Goal: Task Accomplishment & Management: Complete application form

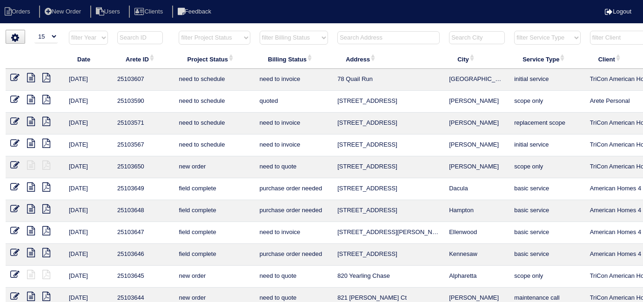
select select "15"
click at [354, 37] on input "text" at bounding box center [388, 37] width 102 height 13
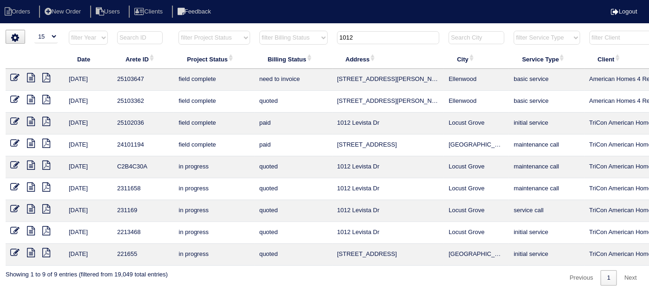
drag, startPoint x: 358, startPoint y: 40, endPoint x: 285, endPoint y: 40, distance: 72.5
click at [285, 40] on tr "filter Year -- Any Year -- 2025 2024 2023 2022 2021 2020 2019 filter Project St…" at bounding box center [409, 39] width 806 height 19
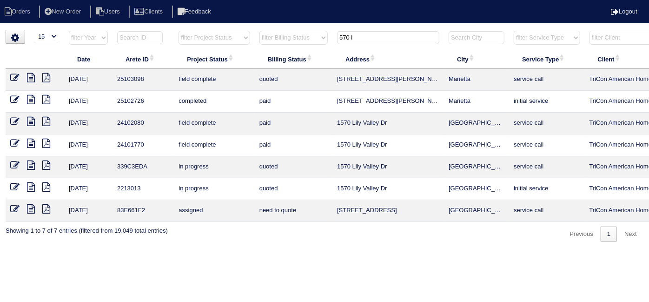
type input "570 l"
click at [13, 77] on icon at bounding box center [14, 77] width 9 height 9
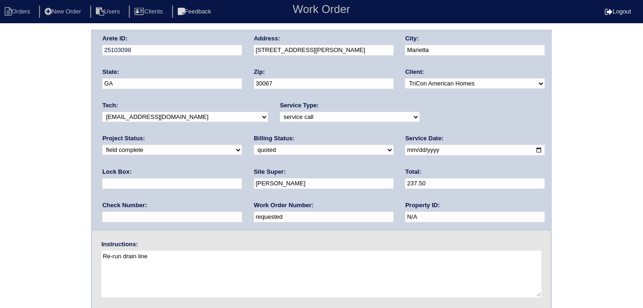
drag, startPoint x: 153, startPoint y: 219, endPoint x: 0, endPoint y: 179, distance: 157.7
click at [0, 179] on div "Arete ID: 25103098 Address: 570 Lullingstone Dr SE City: Marietta State: GA Zip…" at bounding box center [321, 218] width 643 height 376
type input "555100"
click at [0, 167] on div "Arete ID: 25103098 Address: 570 Lullingstone Dr SE City: Marietta State: GA Zip…" at bounding box center [321, 218] width 643 height 376
click at [254, 145] on select "need to quote quoted need to invoice invoiced paid warranty purchase order need…" at bounding box center [324, 150] width 140 height 10
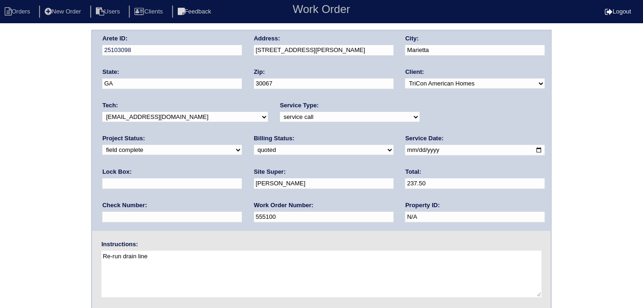
select select "need to invoice"
click at [254, 145] on select "need to quote quoted need to invoice invoiced paid warranty purchase order need…" at bounding box center [324, 150] width 140 height 10
click at [33, 202] on div "Arete ID: 25103098 Address: 570 Lullingstone Dr SE City: Marietta State: GA Zip…" at bounding box center [321, 218] width 643 height 376
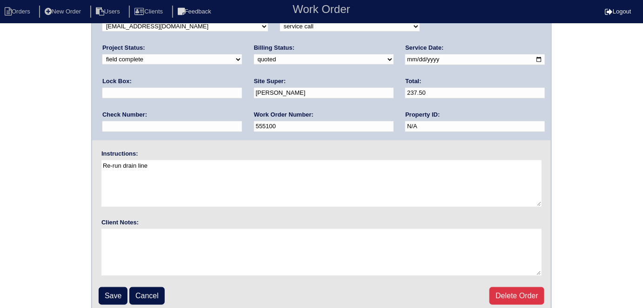
scroll to position [95, 0]
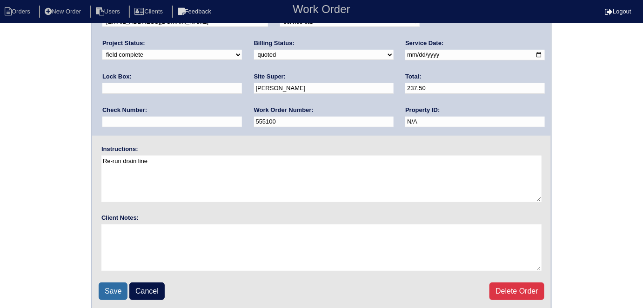
click at [109, 294] on input "Save" at bounding box center [113, 292] width 29 height 18
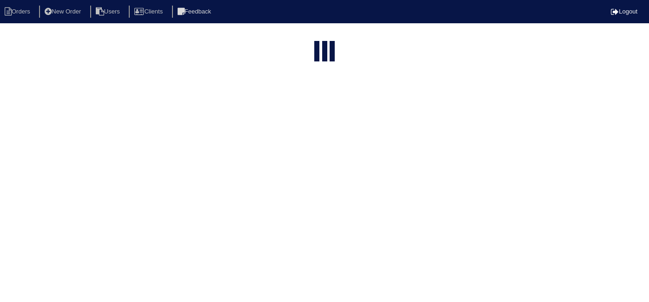
select select "15"
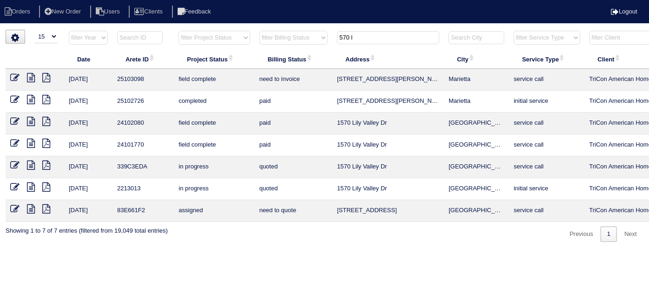
drag, startPoint x: 366, startPoint y: 44, endPoint x: 366, endPoint y: 33, distance: 11.2
click at [365, 39] on th "570 l" at bounding box center [388, 39] width 112 height 19
drag, startPoint x: 366, startPoint y: 33, endPoint x: 184, endPoint y: 2, distance: 183.9
click at [184, 30] on body "Orders New Order Users Clients Feedback Logout Orders New Order Users Clients M…" at bounding box center [324, 136] width 649 height 212
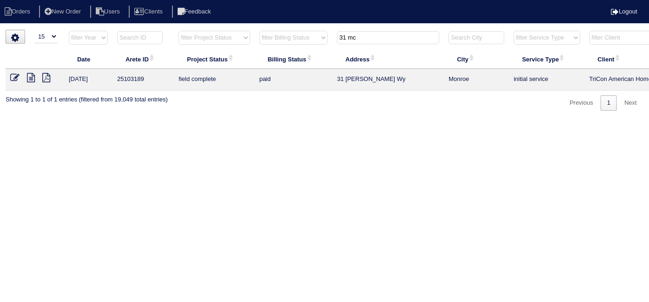
type input "31 mc"
click at [72, 7] on li "New Order" at bounding box center [63, 12] width 49 height 13
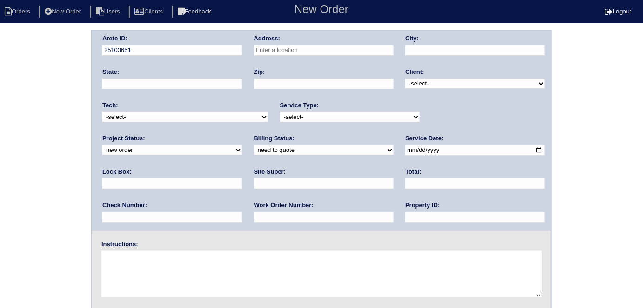
click at [315, 49] on input "text" at bounding box center [324, 50] width 140 height 11
type input "[STREET_ADDRESS][PERSON_NAME]"
type input "[PERSON_NAME]"
type input "GA"
type input "30016"
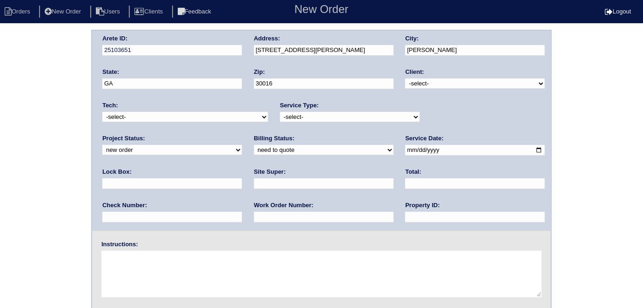
click at [413, 81] on select "-select- TriCon American Homes American Homes 4 Rent First Key Homes Zillow The…" at bounding box center [475, 84] width 140 height 10
select select "1"
click at [406, 79] on select "-select- TriCon American Homes American Homes 4 Rent First Key Homes Zillow The…" at bounding box center [475, 84] width 140 height 10
drag, startPoint x: 348, startPoint y: 113, endPoint x: 342, endPoint y: 118, distance: 8.2
click at [348, 113] on select "-select- initial service basic service maintenance call replacement scope servi…" at bounding box center [350, 117] width 140 height 10
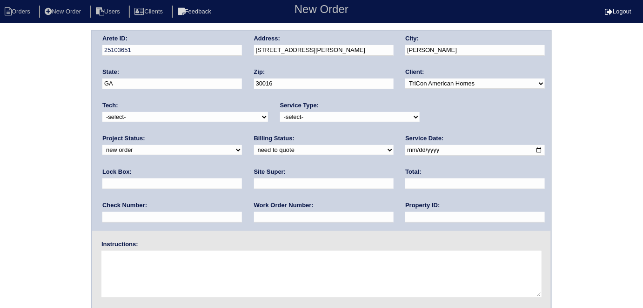
select select "initial service"
click at [280, 112] on select "-select- initial service basic service maintenance call replacement scope servi…" at bounding box center [350, 117] width 140 height 10
click at [405, 151] on input "date" at bounding box center [475, 150] width 140 height 11
type input "2025-10-02"
click at [405, 212] on input "text" at bounding box center [475, 217] width 140 height 11
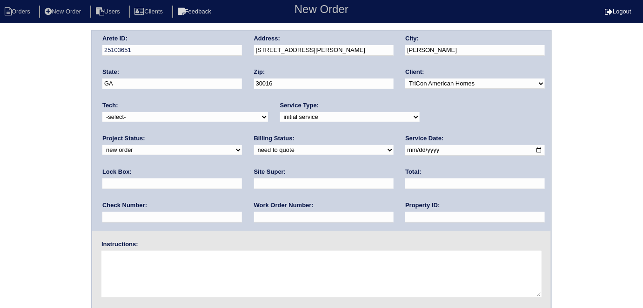
type input "N/A"
click at [254, 215] on input "text" at bounding box center [324, 217] width 140 height 11
type input "555107"
click at [242, 168] on div "Lock Box:" at bounding box center [172, 181] width 140 height 26
click at [242, 179] on input "text" at bounding box center [172, 184] width 140 height 11
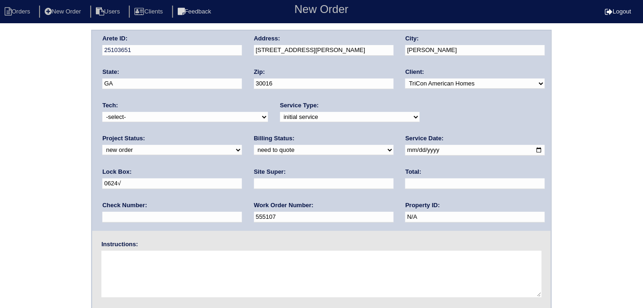
type input "0624√"
click at [254, 182] on input "text" at bounding box center [324, 184] width 140 height 11
type input "Errol Cadet"
click at [146, 266] on textarea at bounding box center [321, 274] width 440 height 47
type textarea "Install smart tstats if needed"
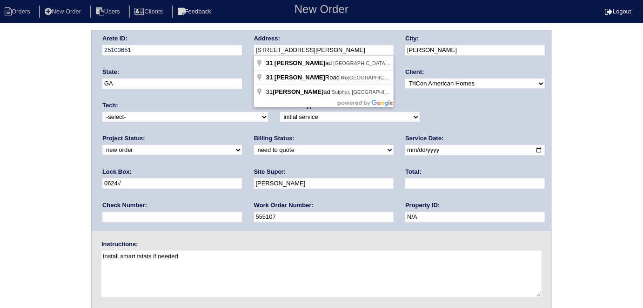
click at [206, 50] on div "Arete ID: 25103651 Address: 31 McGiboney Rd City: Covington State: GA Zip: 3001…" at bounding box center [321, 131] width 459 height 200
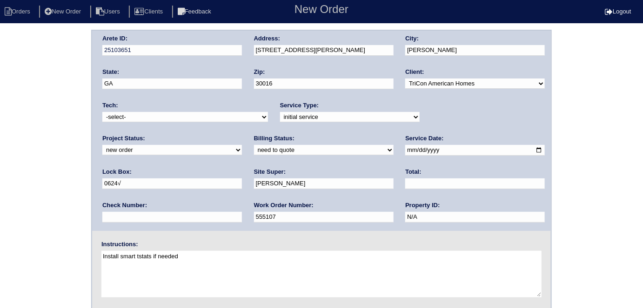
drag, startPoint x: 16, startPoint y: 120, endPoint x: 27, endPoint y: 178, distance: 59.2
click at [15, 120] on div "Arete ID: 25103651 Address: 31 McGiboney Rd City: Covington State: GA Zip: 3001…" at bounding box center [321, 218] width 643 height 376
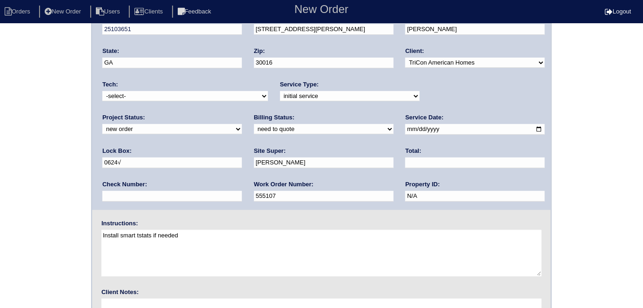
scroll to position [95, 0]
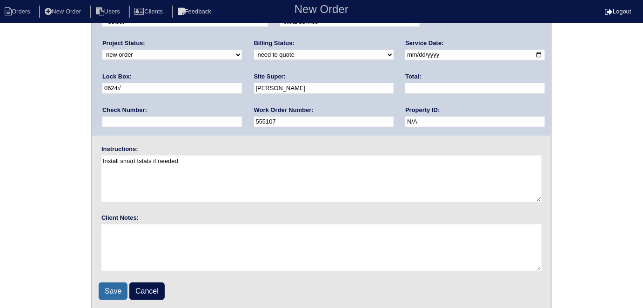
click at [113, 289] on input "Save" at bounding box center [113, 292] width 29 height 18
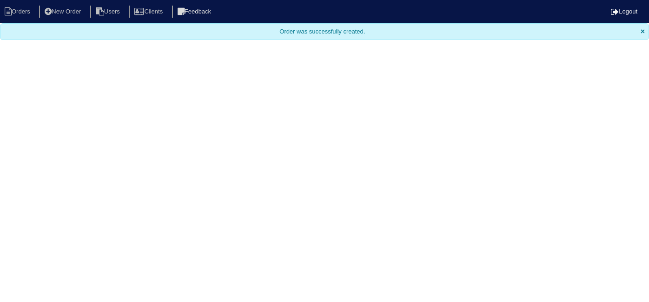
select select "15"
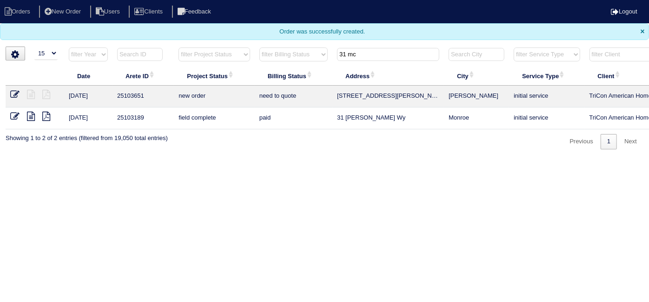
drag, startPoint x: 367, startPoint y: 52, endPoint x: 255, endPoint y: -10, distance: 128.0
click at [255, 0] on html "Orders New Order Users Clients Feedback Logout Orders New Order Users Clients M…" at bounding box center [324, 79] width 649 height 159
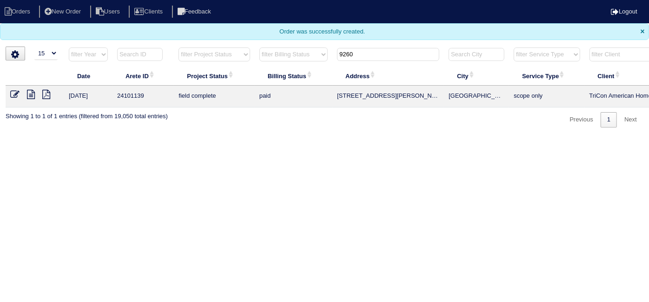
type input "9260"
drag, startPoint x: 31, startPoint y: 94, endPoint x: 42, endPoint y: 70, distance: 26.4
click at [31, 94] on icon at bounding box center [31, 94] width 8 height 9
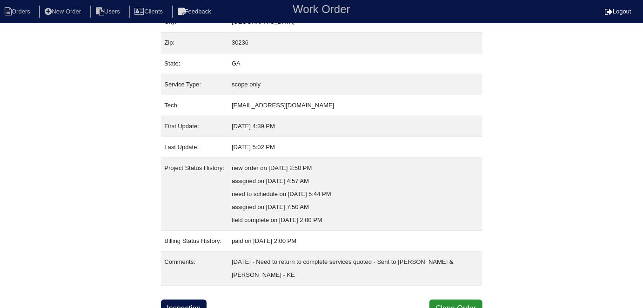
scroll to position [88, 0]
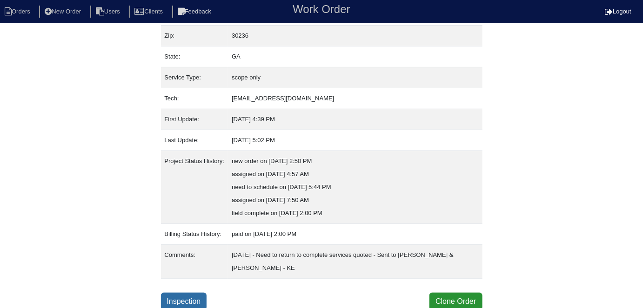
click at [195, 300] on link "Inspection" at bounding box center [184, 302] width 46 height 18
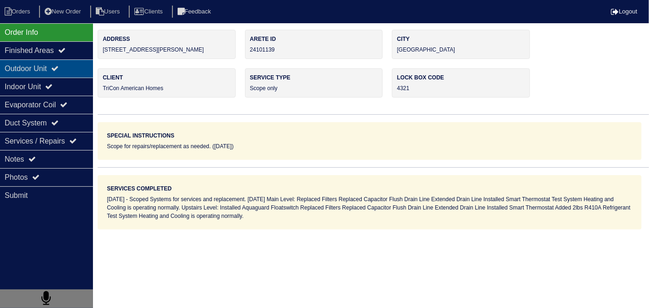
click at [59, 73] on div "Outdoor Unit" at bounding box center [46, 69] width 93 height 18
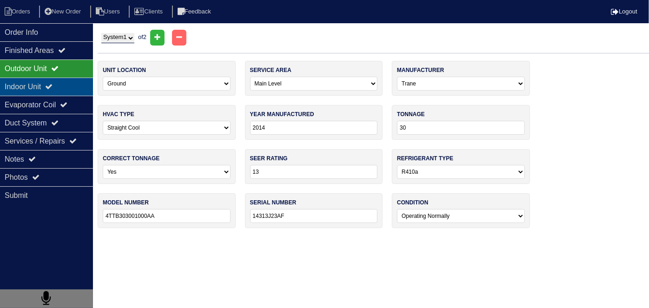
click at [53, 84] on icon at bounding box center [48, 86] width 7 height 7
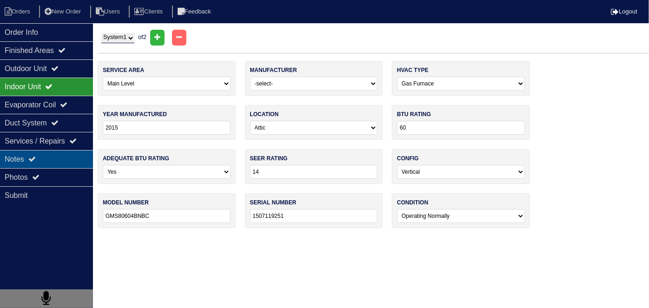
click at [52, 158] on div "Notes" at bounding box center [46, 159] width 93 height 18
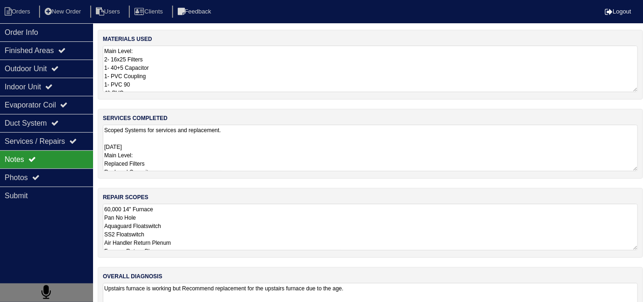
click at [311, 217] on textarea "60,000 14" Furnace Pan No Hole Aquaguard Floatswitch SS2 Floatswitch Air Handle…" at bounding box center [370, 227] width 535 height 47
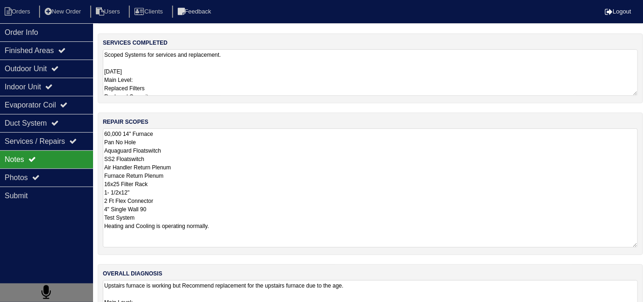
scroll to position [114, 0]
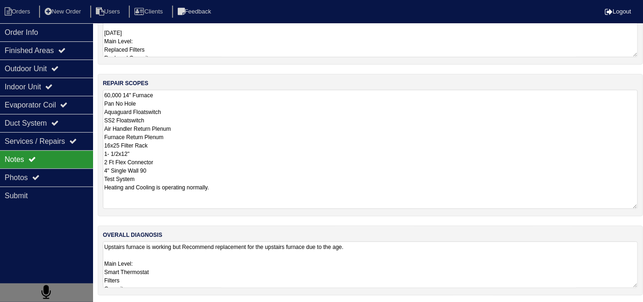
click at [350, 249] on textarea "Upstairs furnace is working but Recommend replacement for the upstairs furnace …" at bounding box center [370, 264] width 535 height 47
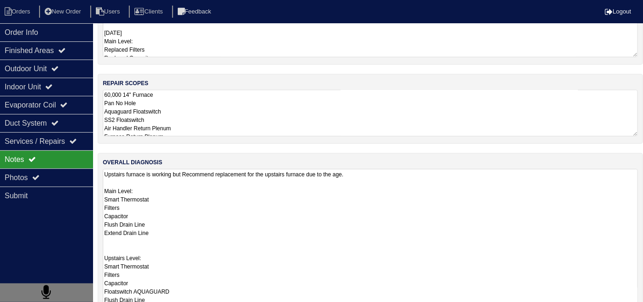
click at [334, 266] on textarea "Upstairs furnace is working but Recommend replacement for the upstairs furnace …" at bounding box center [370, 245] width 535 height 153
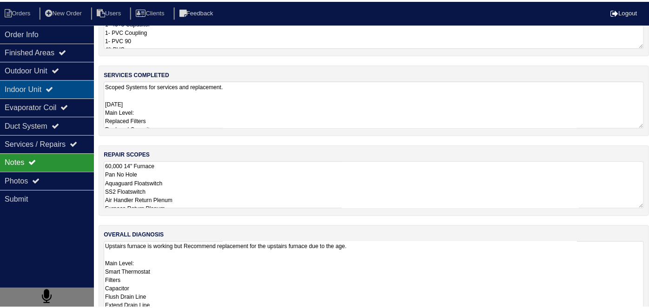
scroll to position [0, 0]
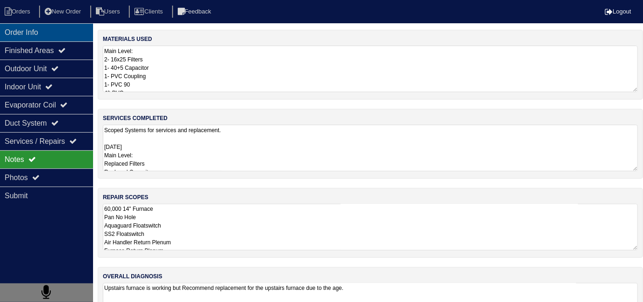
click at [43, 33] on div "Order Info" at bounding box center [46, 32] width 93 height 18
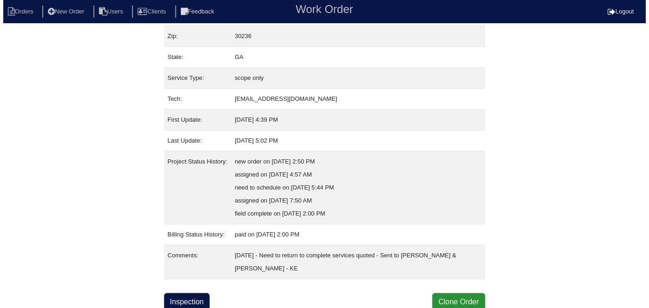
scroll to position [88, 0]
click at [445, 295] on button "Clone Order" at bounding box center [455, 302] width 53 height 18
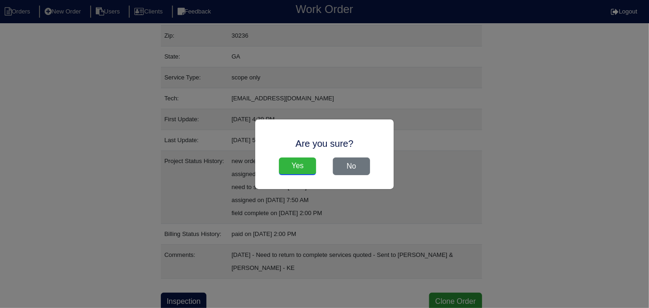
drag, startPoint x: 313, startPoint y: 166, endPoint x: 296, endPoint y: 158, distance: 19.6
click at [313, 166] on input "Yes" at bounding box center [297, 167] width 37 height 18
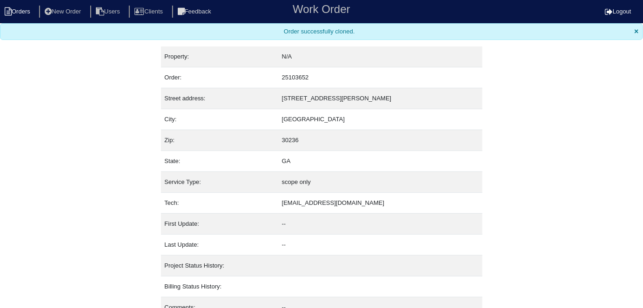
click at [32, 14] on li "Orders" at bounding box center [19, 12] width 38 height 13
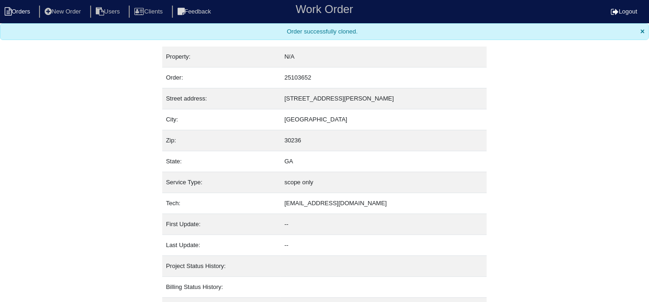
select select "15"
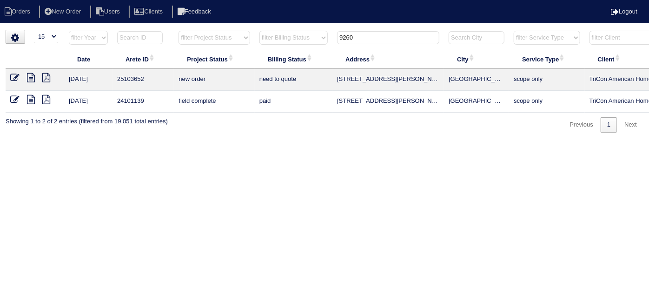
click at [14, 77] on icon at bounding box center [14, 77] width 9 height 9
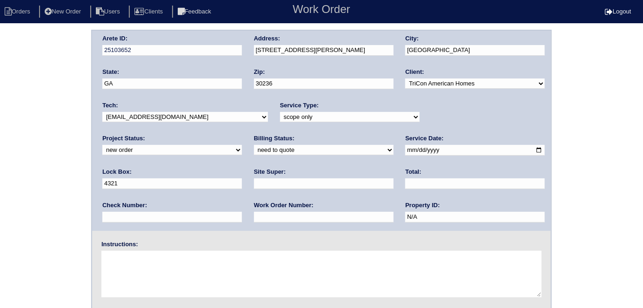
drag, startPoint x: 281, startPoint y: 115, endPoint x: 277, endPoint y: 121, distance: 7.0
click at [281, 115] on select "-select- initial service basic service maintenance call replacement scope servi…" at bounding box center [350, 117] width 140 height 10
select select "initial service"
click at [280, 112] on select "-select- initial service basic service maintenance call replacement scope servi…" at bounding box center [350, 117] width 140 height 10
click at [254, 221] on input "text" at bounding box center [324, 217] width 140 height 11
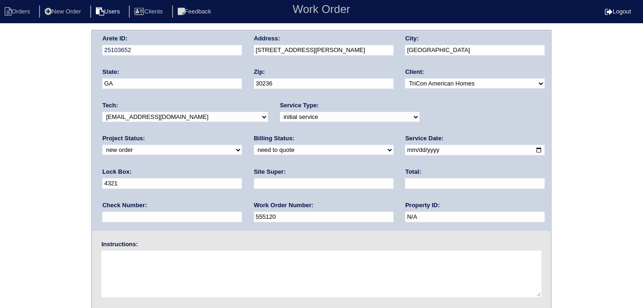
type input "555120"
click at [254, 185] on input "text" at bounding box center [324, 184] width 140 height 11
type input "Theresa Iverson"
drag, startPoint x: 433, startPoint y: 153, endPoint x: 414, endPoint y: 150, distance: 19.2
click at [242, 179] on input "4321" at bounding box center [172, 184] width 140 height 11
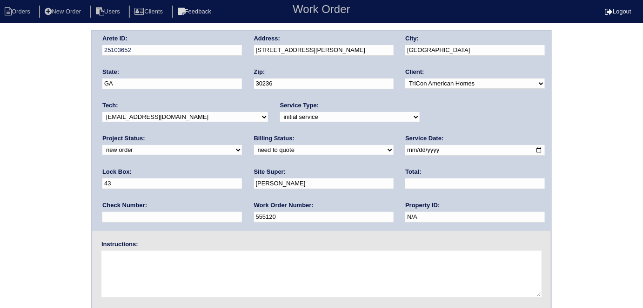
drag, startPoint x: 435, startPoint y: 145, endPoint x: 334, endPoint y: 119, distance: 104.2
click at [341, 125] on div "Arete ID: 25103652 Address: 9260 Carnes Estates Dr City: Jonesboro State: GA Zi…" at bounding box center [321, 131] width 459 height 200
type input "5951√"
click at [268, 291] on textarea at bounding box center [321, 274] width 440 height 47
click at [159, 259] on textarea at bounding box center [321, 274] width 440 height 47
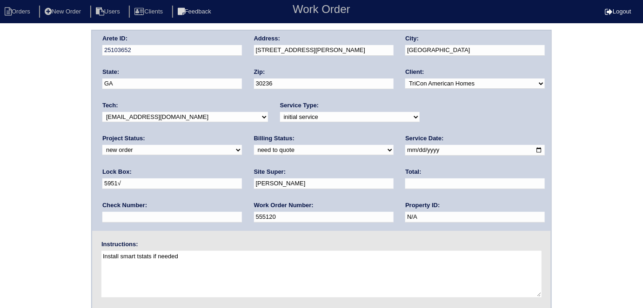
type textarea "Install smart tstats if needed"
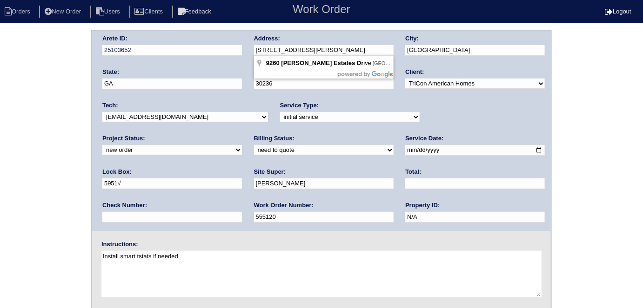
drag, startPoint x: 347, startPoint y: 48, endPoint x: 246, endPoint y: 49, distance: 100.5
click at [246, 49] on div "Arete ID: 25103652 Address: 9260 Carnes Estates Dr City: Jonesboro State: GA Zi…" at bounding box center [321, 131] width 459 height 200
click at [79, 199] on div "Arete ID: 25103652 Address: 9260 Carnes Estates Dr City: Jonesboro State: GA Zi…" at bounding box center [321, 218] width 643 height 376
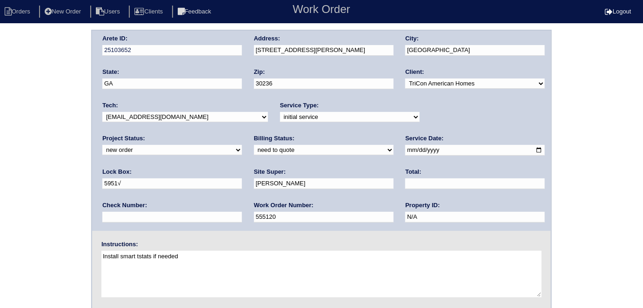
click at [0, 157] on div "Arete ID: 25103652 Address: 9260 Carnes Estates Dr City: Jonesboro State: GA Zi…" at bounding box center [321, 218] width 643 height 376
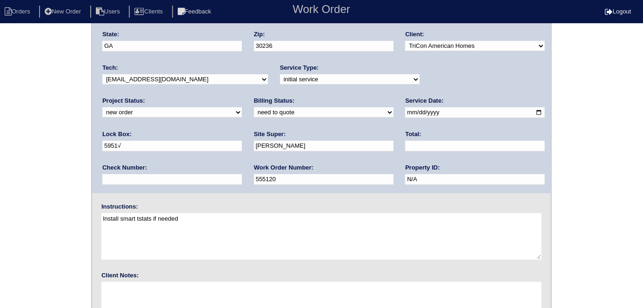
scroll to position [95, 0]
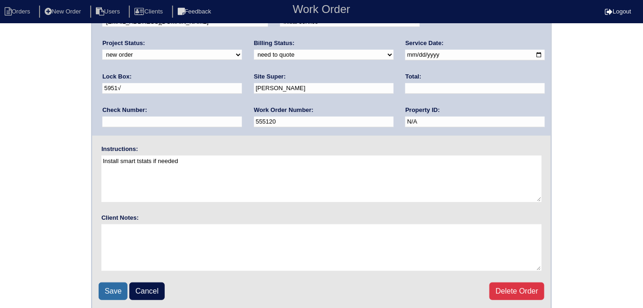
click at [113, 294] on input "Save" at bounding box center [113, 292] width 29 height 18
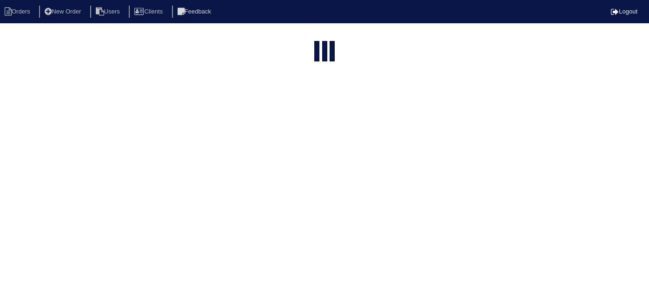
select select "15"
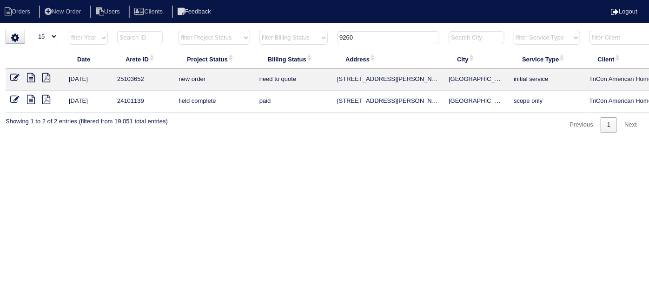
drag, startPoint x: 369, startPoint y: 40, endPoint x: 281, endPoint y: 33, distance: 87.7
click at [279, 36] on tr "filter Year -- Any Year -- 2025 2024 2023 2022 2021 2020 2019 filter Project St…" at bounding box center [409, 39] width 806 height 19
